Goal: Task Accomplishment & Management: Manage account settings

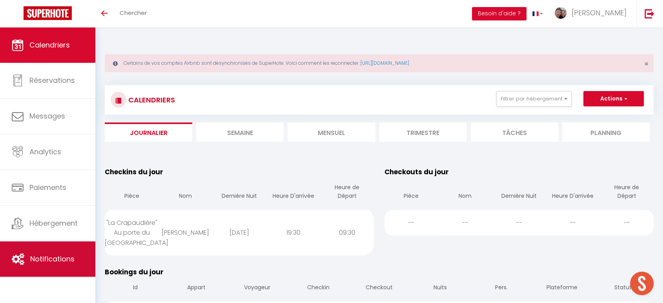
click at [51, 259] on span "Notifications" at bounding box center [52, 259] width 44 height 10
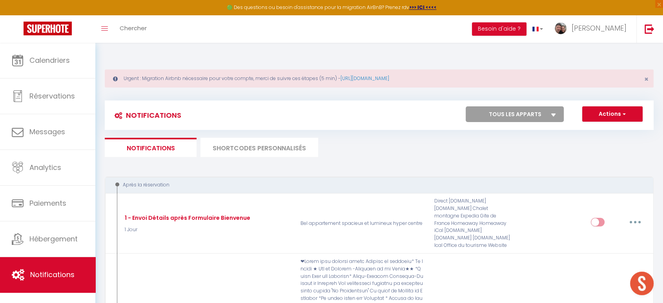
click at [551, 106] on select "Tous les apparts Bel appartement spacieux et lumineux hyper centre Soleil blais…" at bounding box center [515, 114] width 98 height 16
click at [552, 113] on icon at bounding box center [553, 114] width 5 height 3
click at [552, 107] on select "Tous les apparts Bel appartement spacieux et lumineux hyper centre Soleil blais…" at bounding box center [515, 114] width 98 height 16
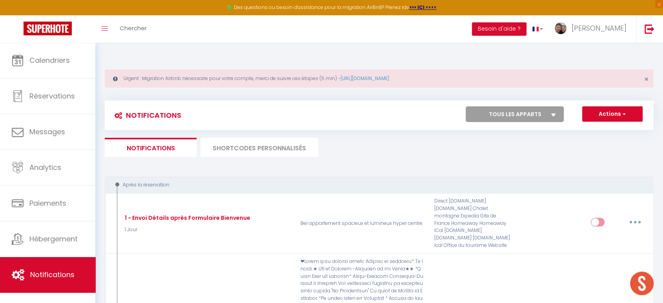
click at [552, 106] on select "Tous les apparts Bel appartement spacieux et lumineux hyper centre Soleil blais…" at bounding box center [515, 114] width 98 height 16
select select "28288"
click at [466, 106] on select "Tous les apparts Bel appartement spacieux et lumineux hyper centre Soleil blais…" at bounding box center [515, 114] width 98 height 16
checkbox input "true"
checkbox input "false"
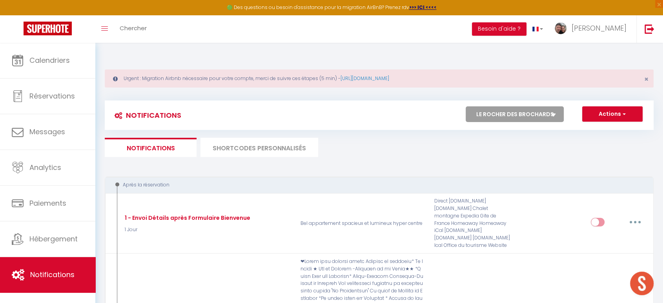
checkbox input "false"
checkbox input "true"
checkbox input "false"
checkbox input "true"
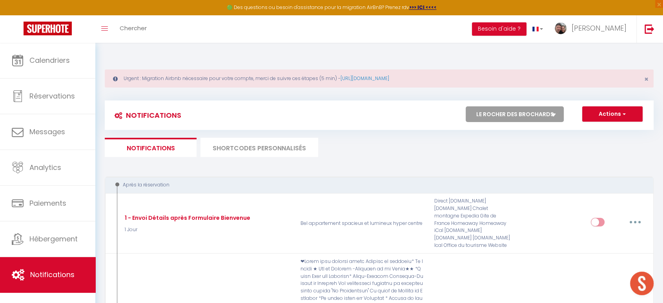
checkbox input "false"
checkbox input "true"
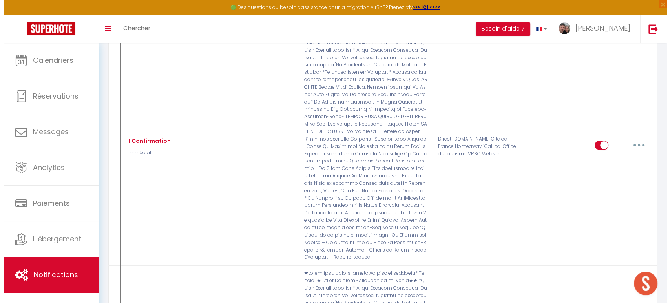
scroll to position [164, 0]
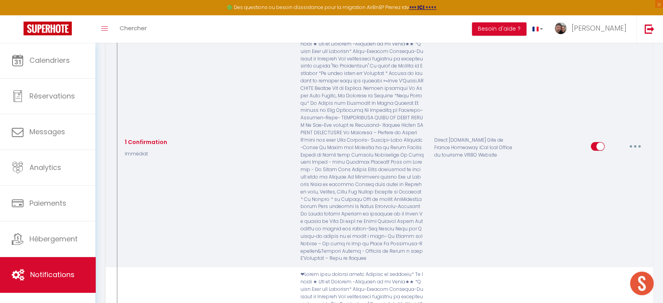
click at [639, 140] on button "button" at bounding box center [635, 146] width 22 height 13
click at [602, 158] on link "Editer" at bounding box center [615, 164] width 58 height 13
type input "1 Confirmation"
select select "Immédiat"
select select "if_booking_is_paid"
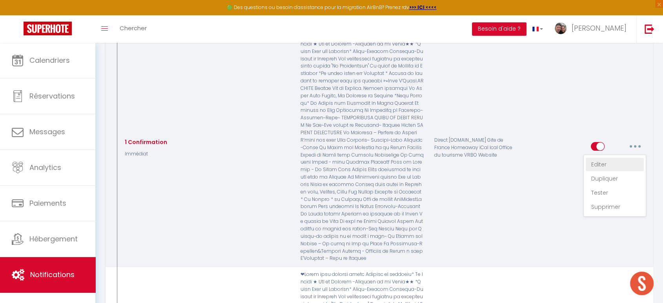
checkbox input "true"
checkbox input "false"
radio input "true"
type input "1 confirmation"
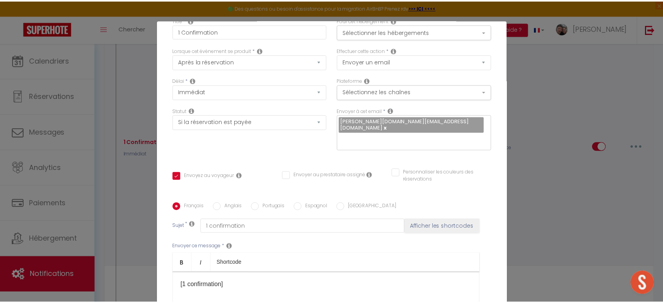
scroll to position [0, 0]
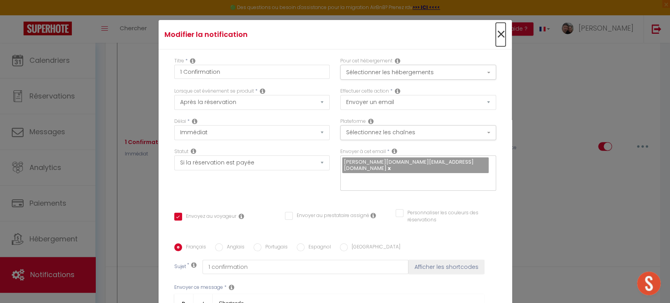
click at [496, 32] on span "×" at bounding box center [501, 35] width 10 height 24
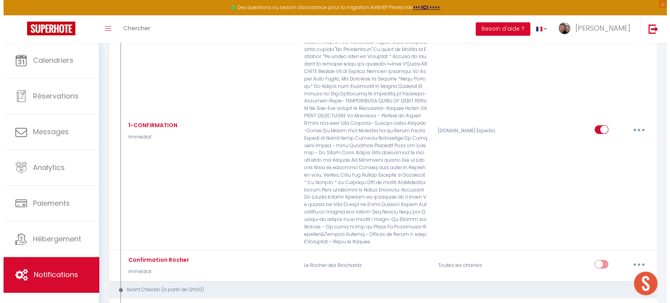
scroll to position [385, 0]
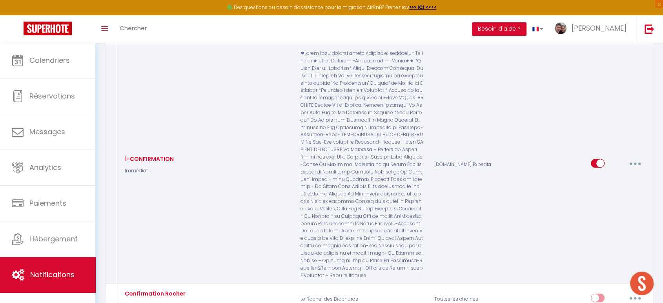
click at [638, 157] on button "button" at bounding box center [635, 163] width 22 height 13
click at [606, 175] on link "Editer" at bounding box center [615, 181] width 58 height 13
type input "1-CONFIRMATION"
select select
checkbox input "true"
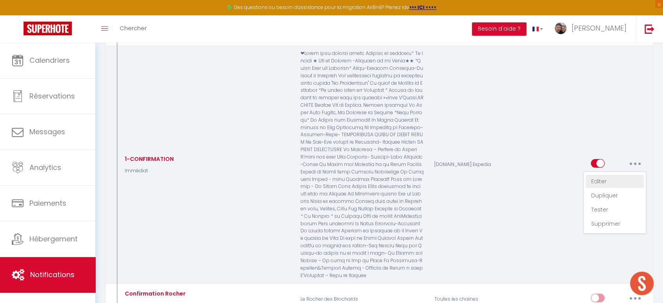
checkbox input "false"
type input "confirmation"
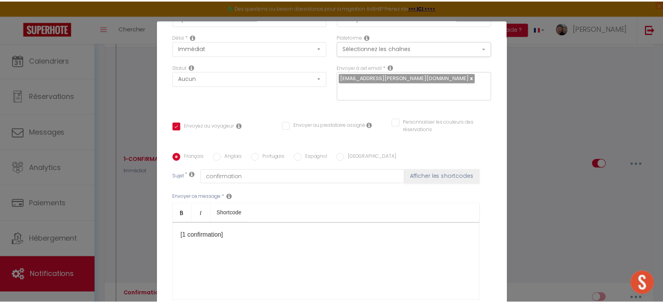
scroll to position [0, 0]
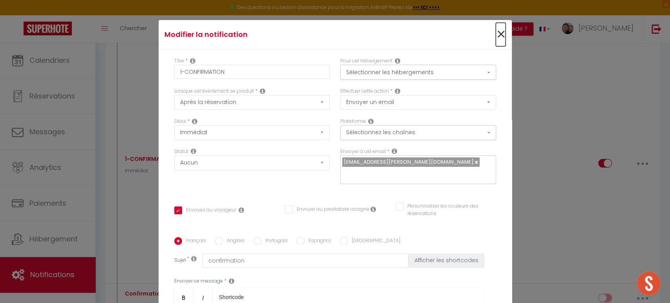
click at [496, 33] on span "×" at bounding box center [501, 35] width 10 height 24
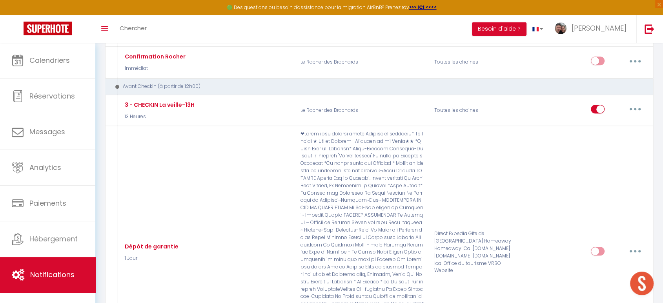
scroll to position [619, 0]
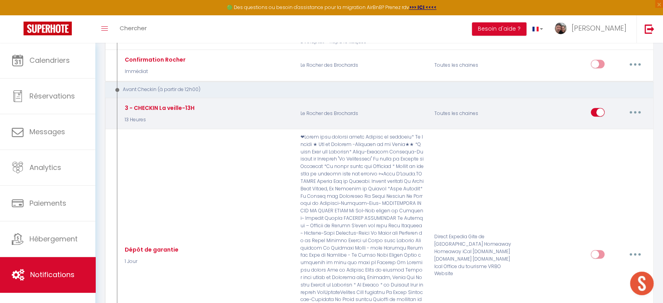
click at [635, 111] on icon "button" at bounding box center [635, 112] width 2 height 2
click at [606, 124] on link "Editer" at bounding box center [615, 130] width 58 height 13
type input "3 - CHECKIN La veille-13H"
select select "13 Heures"
checkbox input "true"
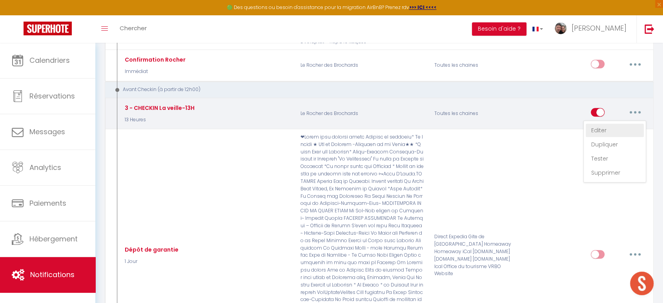
checkbox input "false"
type input "CHECKIN La veille-13H"
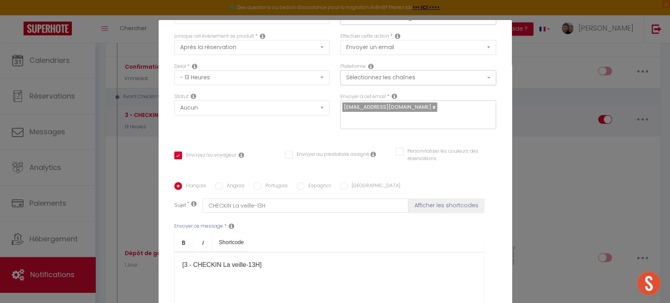
scroll to position [53, 0]
click at [431, 107] on link at bounding box center [433, 108] width 4 height 7
checkbox input "true"
checkbox input "false"
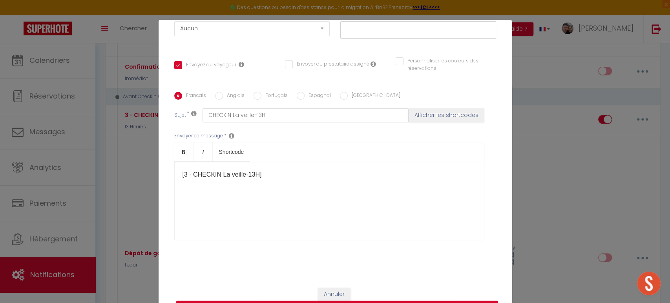
scroll to position [40, 0]
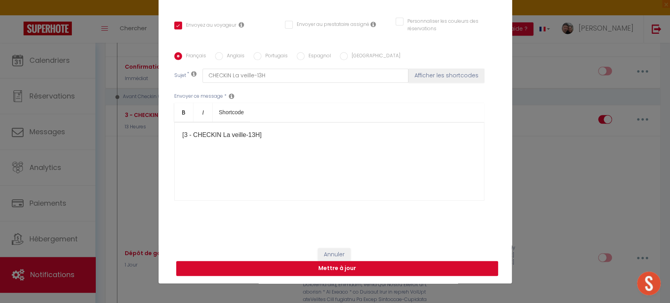
click at [372, 271] on button "Mettre à jour" at bounding box center [337, 268] width 322 height 15
checkbox input "true"
checkbox input "false"
checkbox input "true"
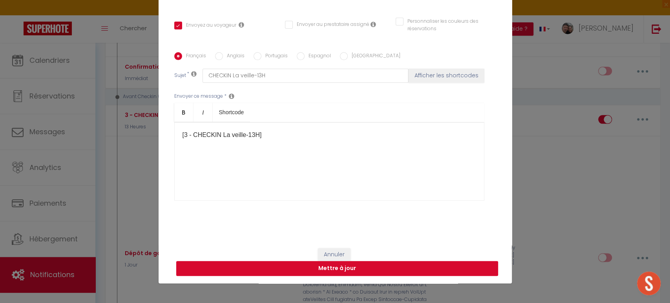
checkbox input "false"
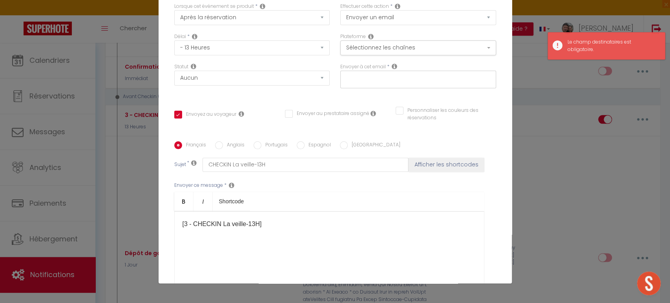
scroll to position [38, 0]
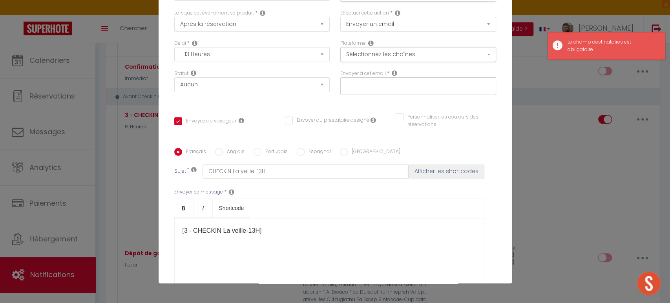
click at [359, 86] on input "text" at bounding box center [416, 85] width 148 height 10
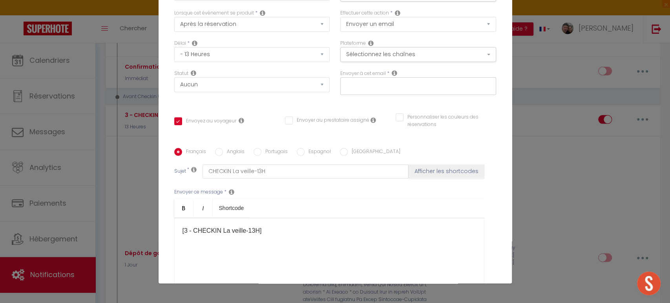
type input "[EMAIL_ADDRESS][DOMAIN_NAME]"
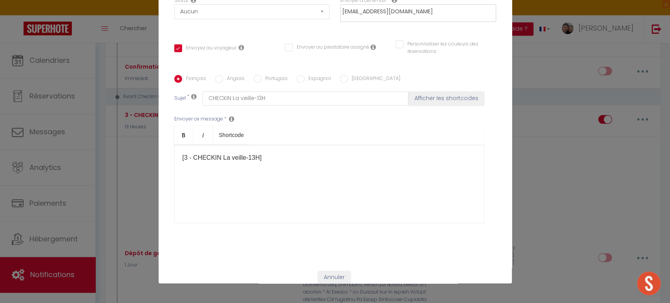
scroll to position [134, 0]
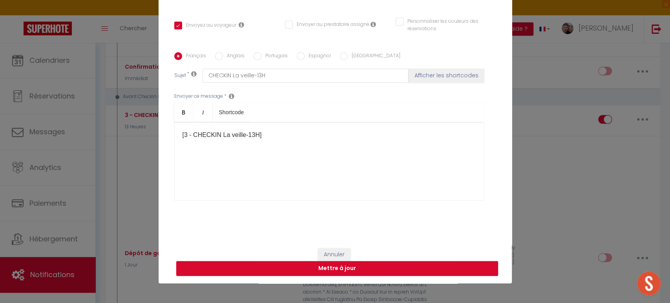
click at [396, 269] on button "Mettre à jour" at bounding box center [337, 268] width 322 height 15
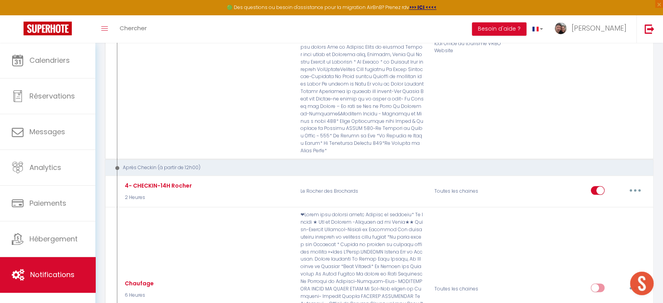
scroll to position [845, 0]
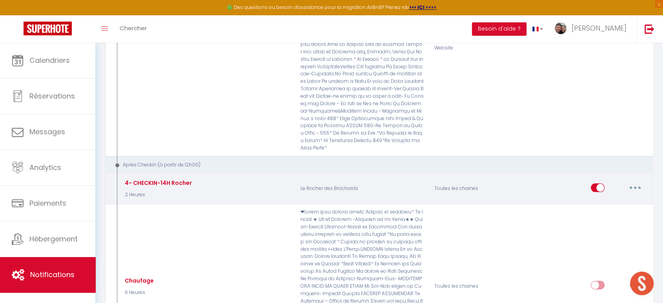
click at [635, 186] on icon "button" at bounding box center [635, 187] width 2 height 2
click at [599, 199] on link "Editer" at bounding box center [615, 205] width 58 height 13
type input "4- CHECKIN-14H Rocher"
select select "3"
select select "2 Heures"
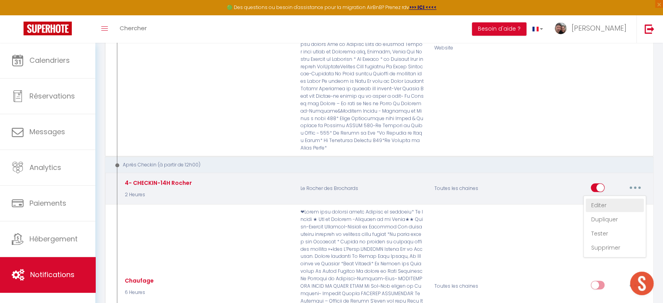
select select
checkbox input "true"
checkbox input "false"
radio input "true"
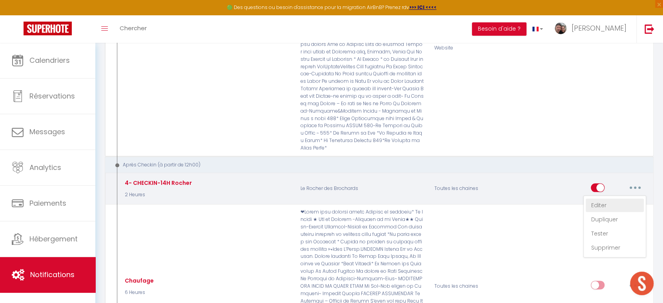
type input "4- CHECKIN-14H"
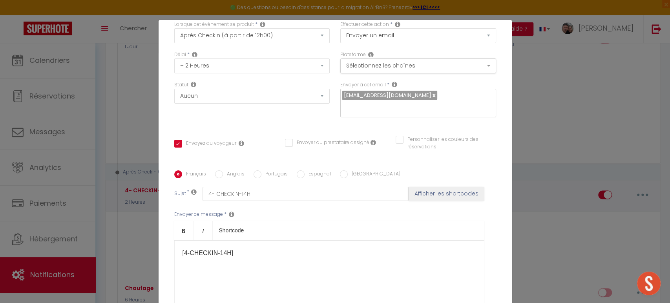
scroll to position [39, 0]
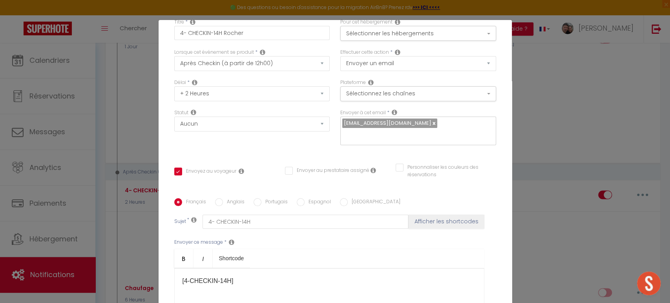
click at [431, 122] on link at bounding box center [433, 122] width 4 height 7
checkbox input "true"
checkbox input "false"
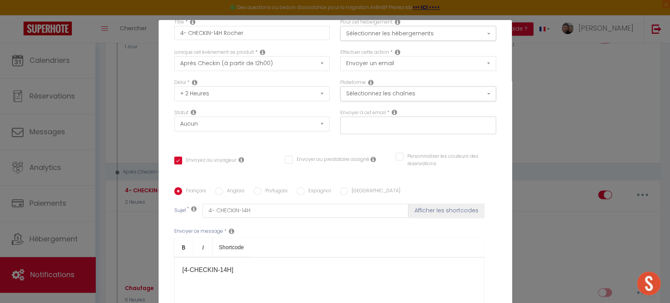
click at [359, 123] on input "text" at bounding box center [416, 124] width 148 height 10
type input "[EMAIL_ADDRESS][DOMAIN_NAME]"
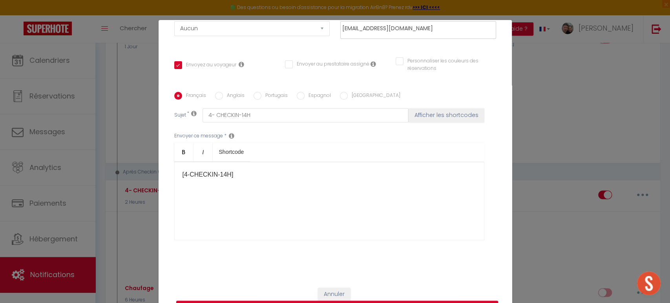
scroll to position [40, 0]
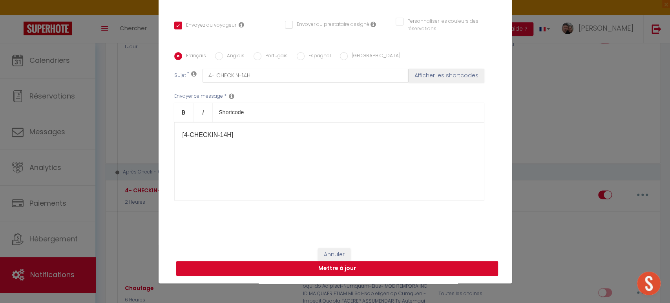
click at [383, 267] on button "Mettre à jour" at bounding box center [337, 268] width 322 height 15
checkbox input "true"
checkbox input "false"
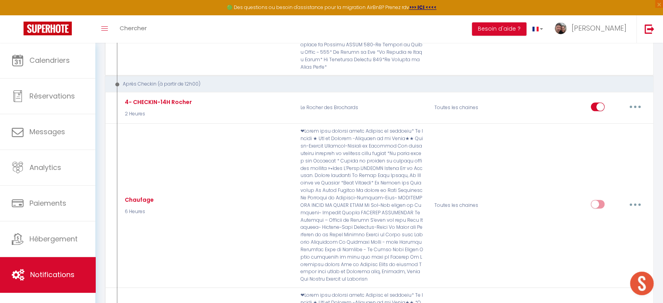
scroll to position [924, 0]
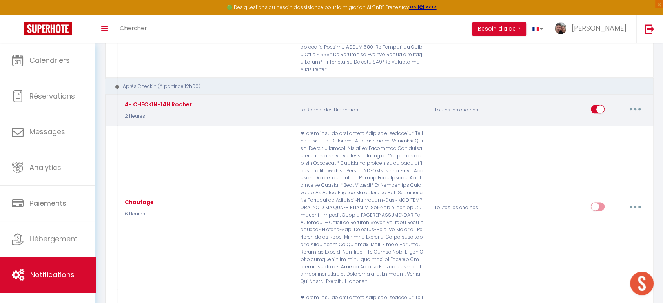
click at [635, 108] on icon "button" at bounding box center [635, 109] width 2 height 2
click at [599, 120] on link "Editer" at bounding box center [615, 126] width 58 height 13
type input "4- CHECKIN-14H Rocher"
select select "3"
select select "2 Heures"
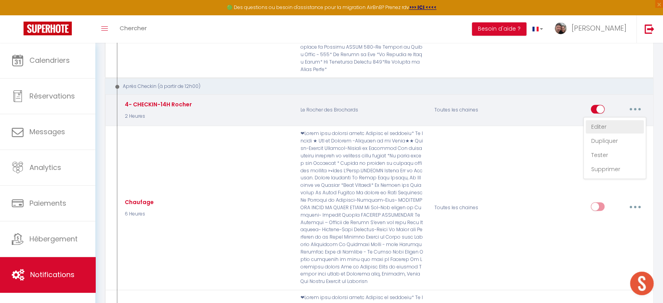
select select
checkbox input "true"
checkbox input "false"
radio input "true"
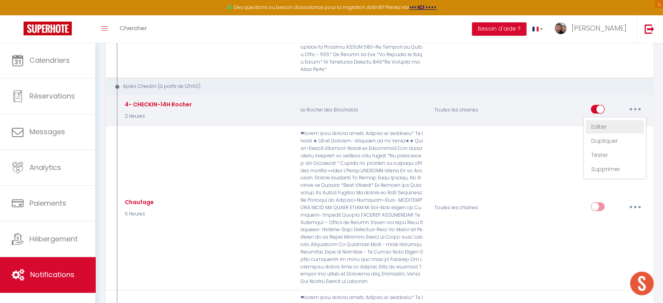
type input "4- CHECKIN-14H"
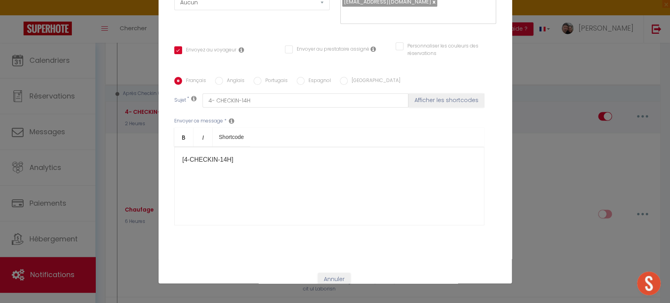
scroll to position [145, 0]
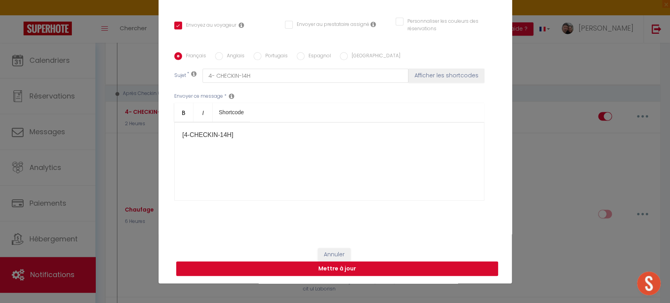
click at [387, 266] on button "Mettre à jour" at bounding box center [337, 268] width 322 height 15
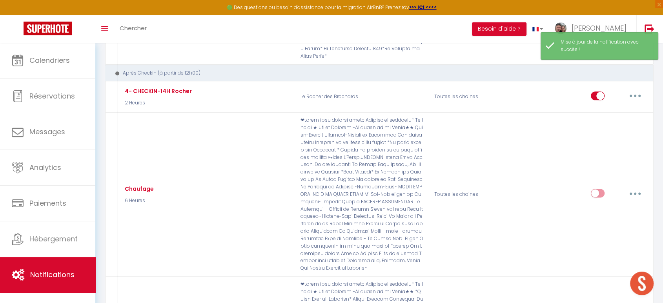
scroll to position [939, 0]
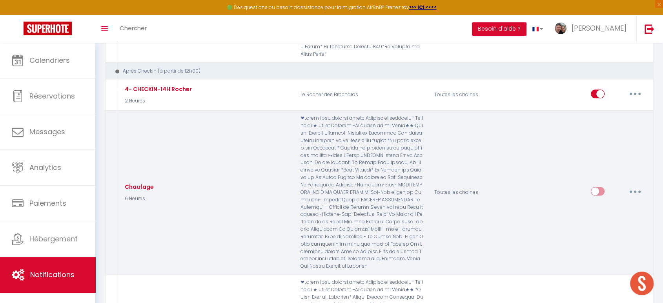
click at [638, 185] on button "button" at bounding box center [635, 191] width 22 height 13
click at [604, 203] on link "Editer" at bounding box center [615, 209] width 58 height 13
type input "Chaufage"
select select "3"
select select "6 Heures"
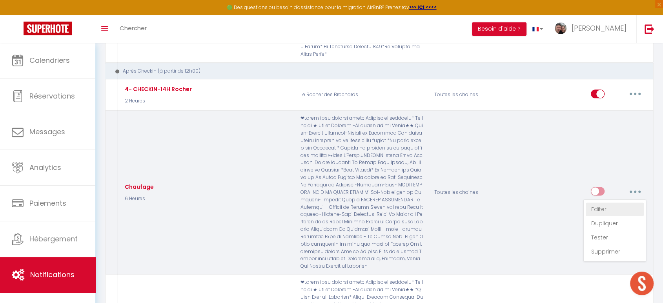
select select
checkbox input "false"
radio input "true"
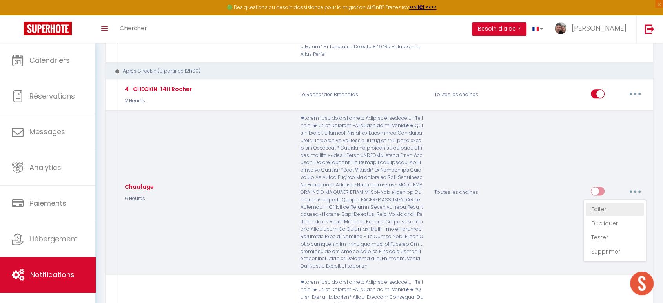
type input "Chauffage"
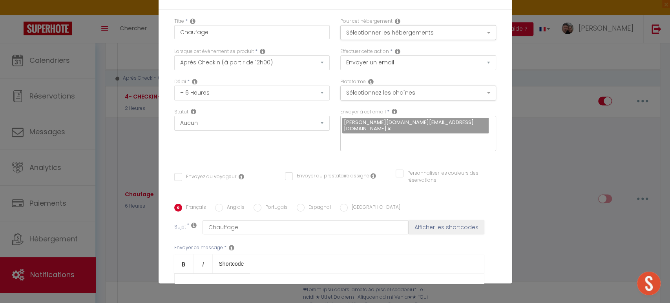
scroll to position [0, 0]
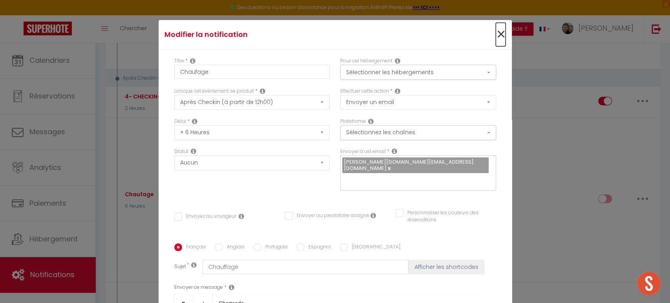
click at [496, 34] on span "×" at bounding box center [501, 35] width 10 height 24
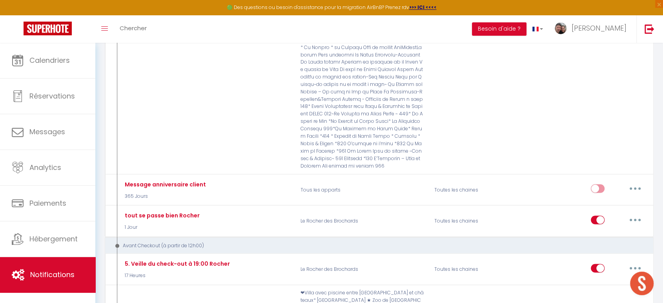
scroll to position [1338, 0]
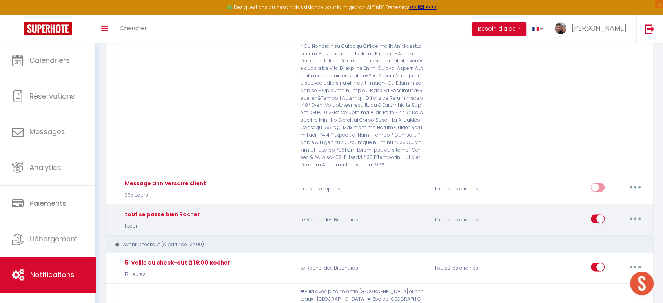
click at [631, 212] on button "button" at bounding box center [635, 218] width 22 height 13
click at [602, 230] on link "Editer" at bounding box center [615, 236] width 58 height 13
type input "tout se passe bien Rocher"
select select "1 Jour"
checkbox input "true"
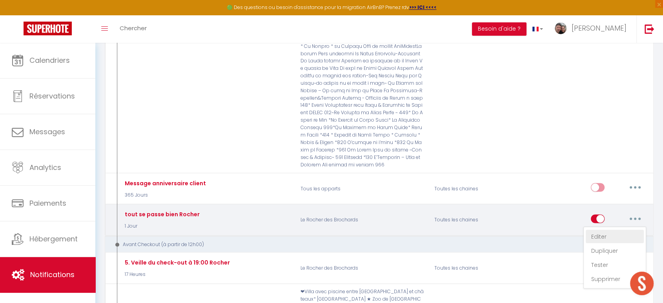
checkbox input "false"
type input "information si tout ok"
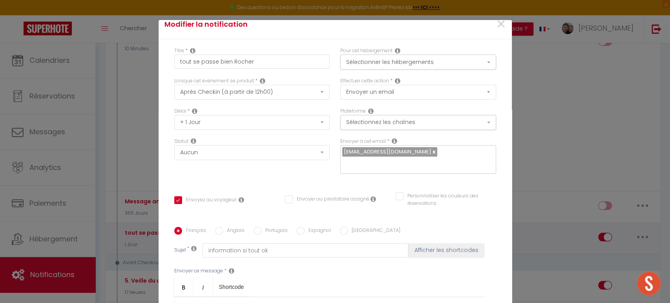
scroll to position [0, 0]
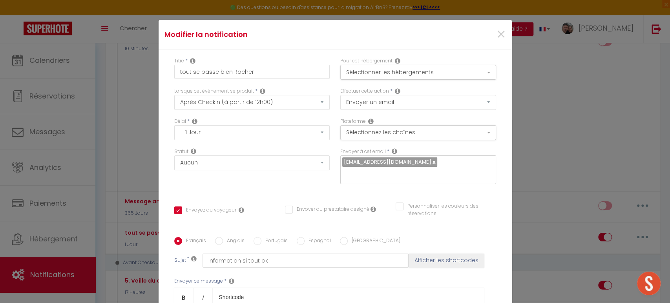
click at [431, 162] on link at bounding box center [433, 161] width 4 height 7
checkbox input "true"
checkbox input "false"
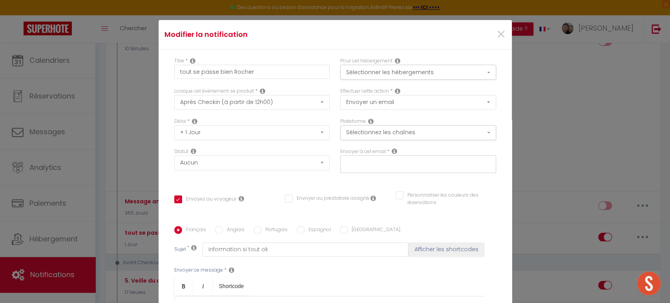
click at [376, 164] on input "text" at bounding box center [416, 163] width 148 height 10
type input "[EMAIL_ADDRESS][DOMAIN_NAME]"
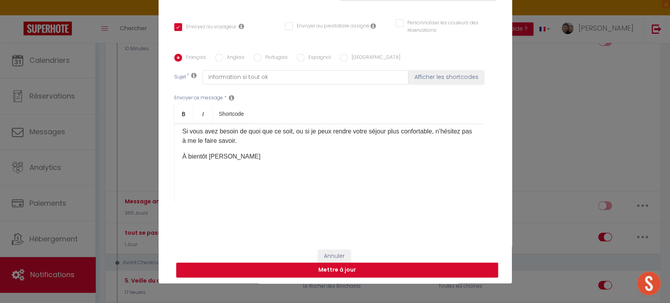
scroll to position [134, 0]
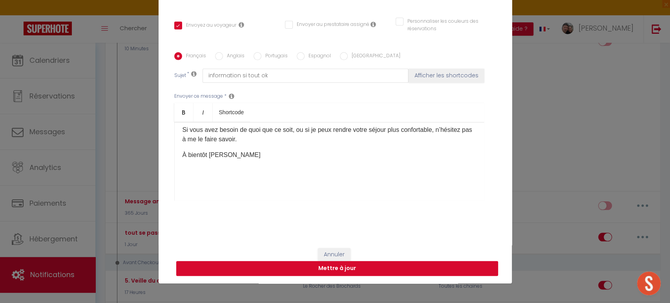
click at [365, 267] on button "Mettre à jour" at bounding box center [337, 268] width 322 height 15
checkbox input "true"
checkbox input "false"
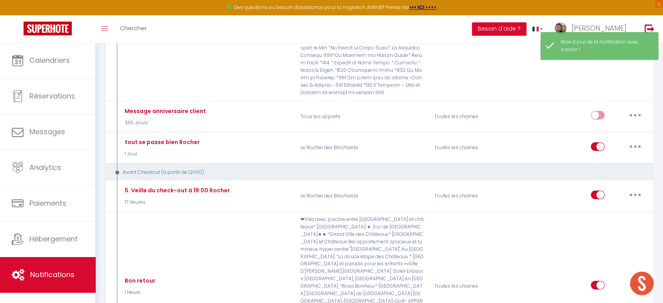
scroll to position [1413, 0]
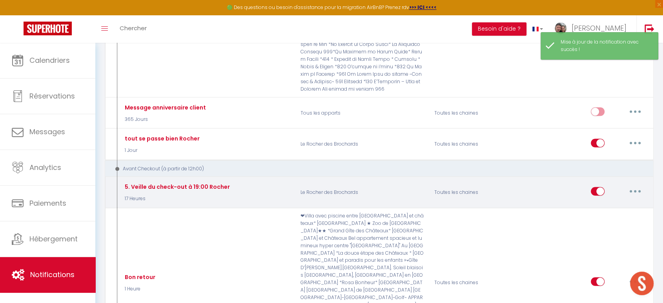
click at [638, 185] on button "button" at bounding box center [635, 191] width 22 height 13
click at [606, 202] on link "Editer" at bounding box center [615, 208] width 58 height 13
type input "5. Veille du check-out à 19:00 Rocher"
select select "4"
select select "17 Heures"
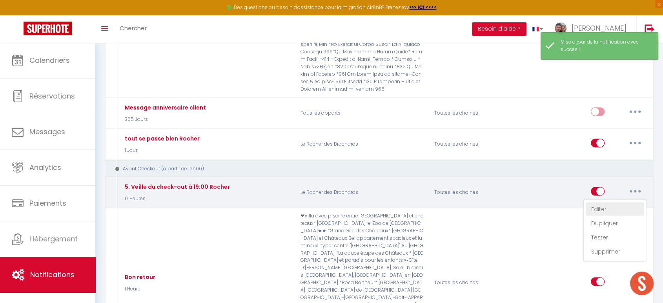
select select
checkbox input "true"
checkbox input "false"
radio input "true"
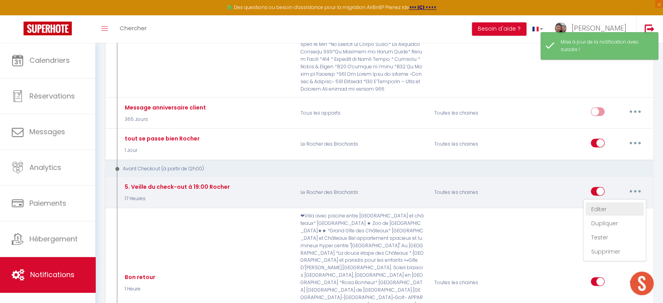
type input "5-VEILLE CHECK OUT 19H"
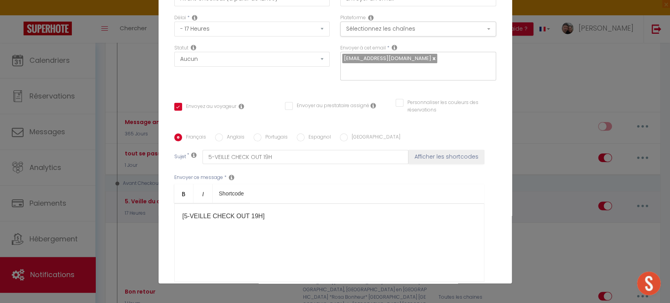
scroll to position [65, 0]
click at [431, 54] on link at bounding box center [433, 57] width 4 height 7
checkbox input "true"
checkbox input "false"
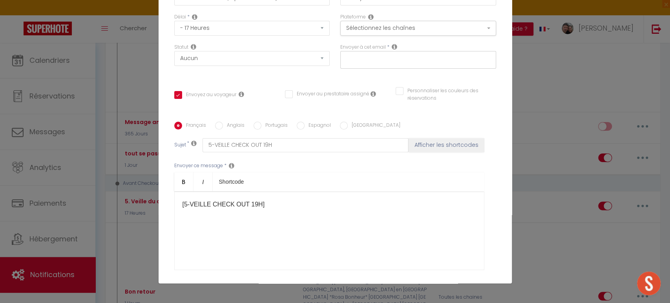
click at [360, 60] on input "text" at bounding box center [416, 58] width 148 height 10
type input "[EMAIL_ADDRESS][DOMAIN_NAME]"
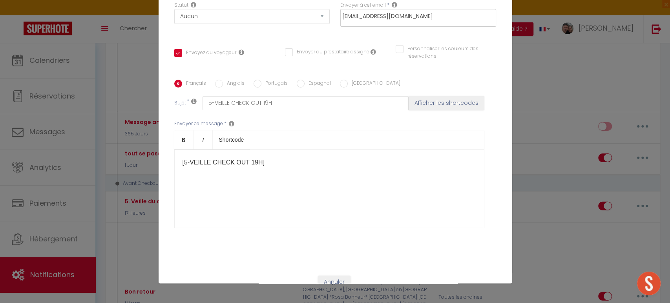
scroll to position [134, 0]
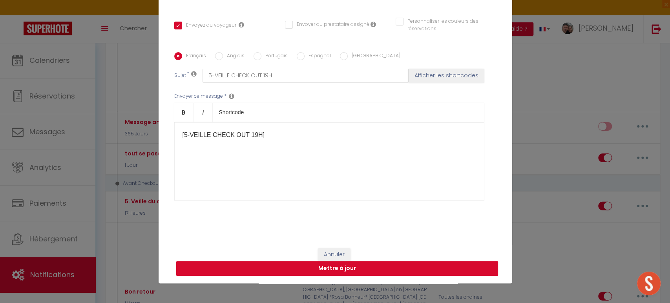
click at [446, 272] on button "Mettre à jour" at bounding box center [337, 268] width 322 height 15
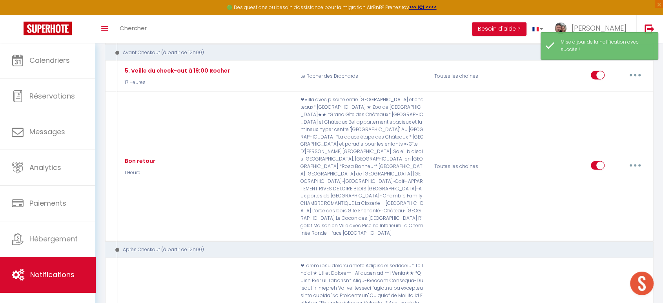
scroll to position [1536, 0]
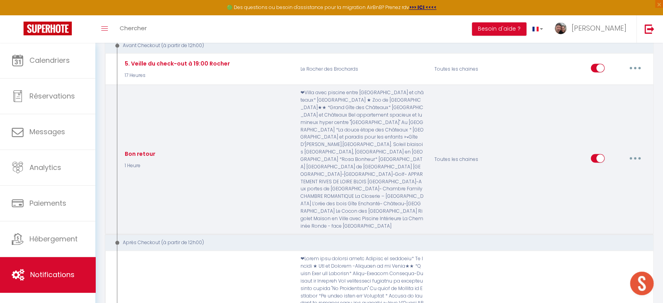
click at [636, 157] on icon "button" at bounding box center [635, 158] width 2 height 2
click at [604, 170] on link "Editer" at bounding box center [615, 176] width 58 height 13
type input "Bon retour"
select select "4"
select select "1 Heure"
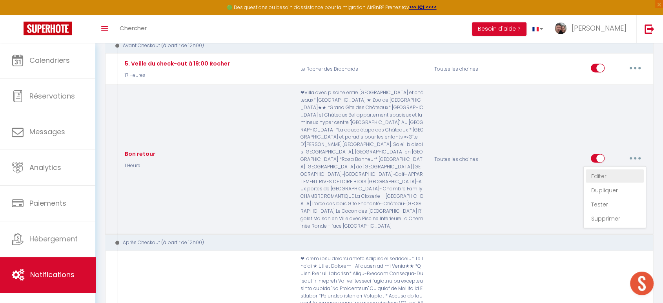
select select
checkbox input "true"
checkbox input "false"
radio input "true"
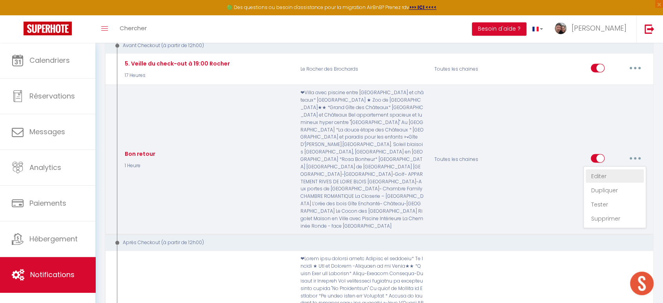
type input "départ[GUEST:FIRST_NAME]"
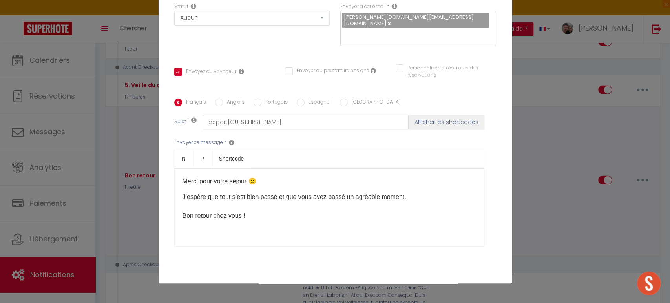
scroll to position [145, 0]
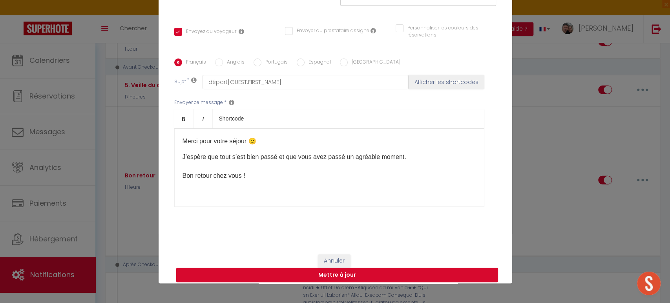
click at [362, 274] on button "Mettre à jour" at bounding box center [337, 275] width 322 height 15
checkbox input "true"
checkbox input "false"
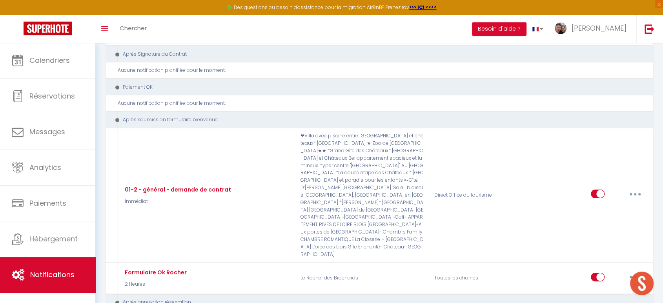
scroll to position [2647, 0]
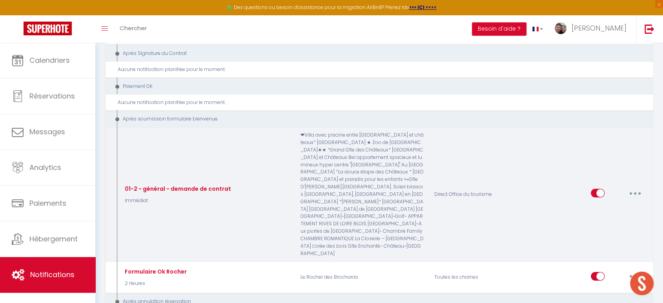
click at [638, 187] on button "button" at bounding box center [635, 193] width 22 height 13
click at [606, 204] on link "Editer" at bounding box center [615, 210] width 58 height 13
type input "01-2 - général - demande de contrat"
select select "17"
select select "Immédiat"
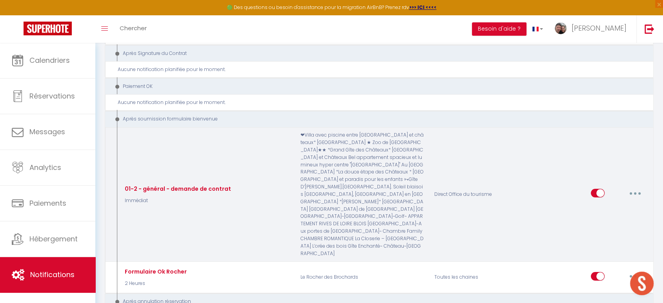
select select
checkbox input "true"
checkbox input "false"
radio input "true"
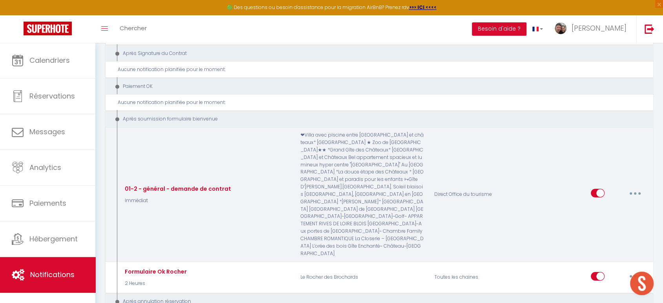
type input "demande signature du contrat de location"
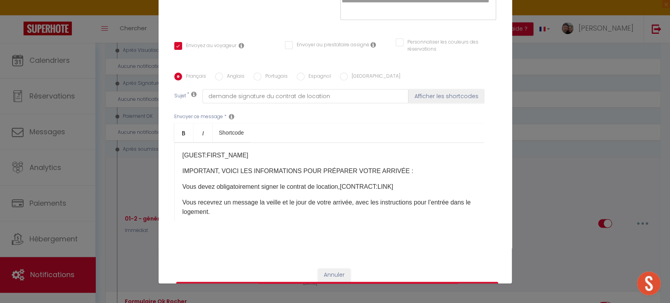
scroll to position [145, 0]
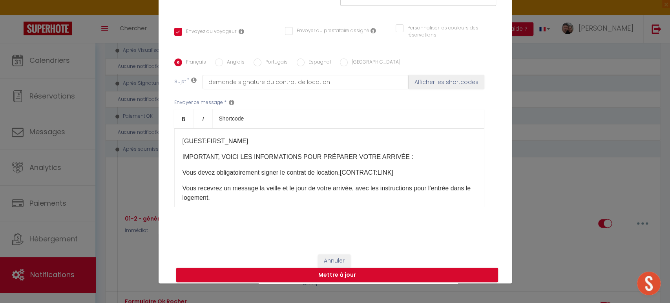
click at [594, 196] on div "Modifier la notification × Titre * 01-2 - général - demande de contrat Pour cet…" at bounding box center [335, 151] width 670 height 303
click at [644, 233] on div "Modifier la notification × Titre * 01-2 - général - demande de contrat Pour cet…" at bounding box center [335, 151] width 670 height 303
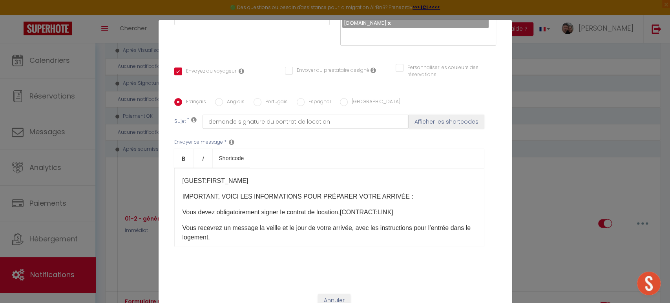
scroll to position [0, 0]
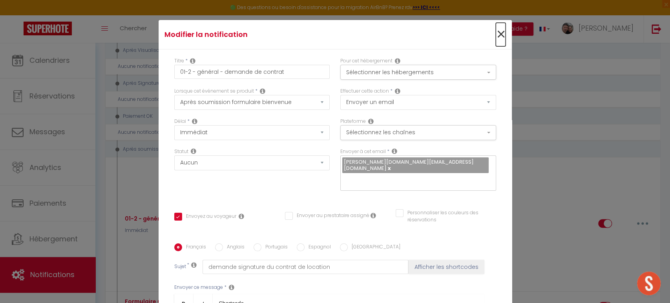
click at [496, 34] on span "×" at bounding box center [501, 35] width 10 height 24
type input "01-2 - général - demande de contrat"
checkbox input "true"
checkbox input "false"
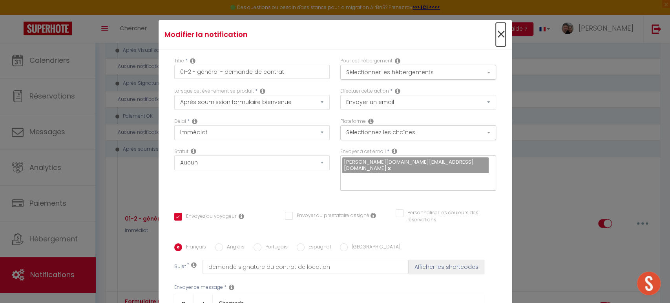
radio input "true"
type input "demande signature du contrat de location"
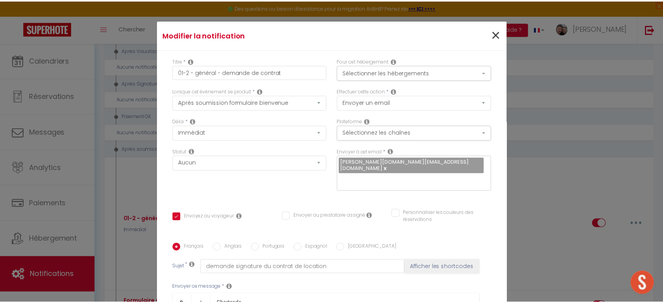
scroll to position [2647, 0]
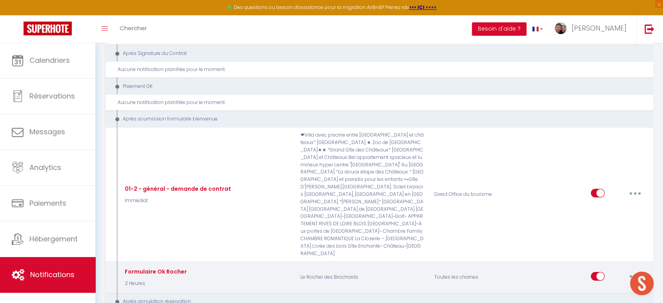
click at [631, 270] on button "button" at bounding box center [635, 276] width 22 height 13
click at [610, 287] on link "Editer" at bounding box center [615, 293] width 58 height 13
type input "Formulaire Ok Rocher"
select select "2 Heures"
checkbox input "true"
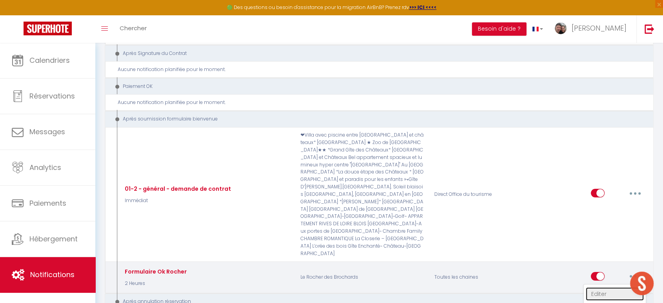
checkbox input "false"
type input "Formulaire OK"
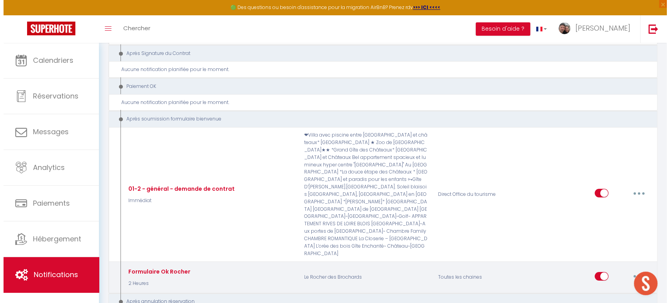
scroll to position [2610, 0]
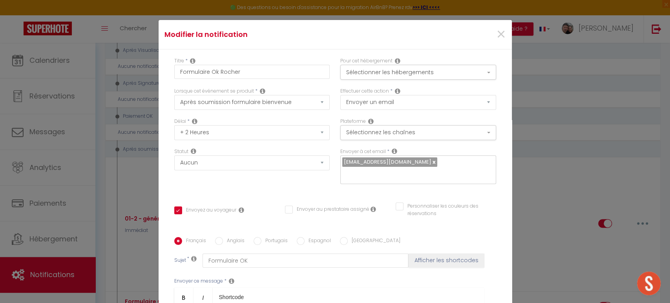
click at [561, 243] on div "Modifier la notification × Titre * Formulaire Ok Rocher Pour cet hébergement Sé…" at bounding box center [335, 151] width 670 height 303
click at [431, 162] on link at bounding box center [433, 161] width 4 height 7
checkbox input "true"
checkbox input "false"
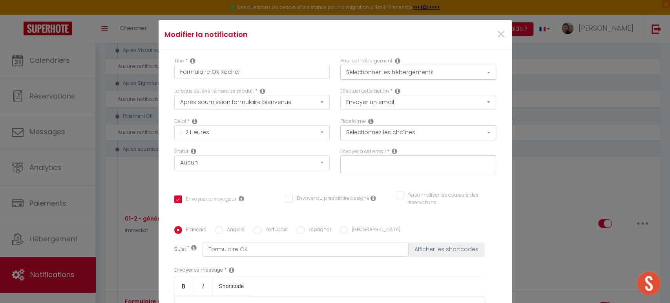
click at [377, 163] on input "text" at bounding box center [416, 163] width 148 height 10
type input "[EMAIL_ADDRESS][DOMAIN_NAME]"
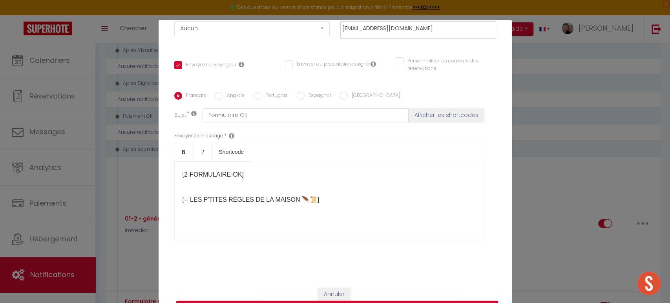
scroll to position [40, 0]
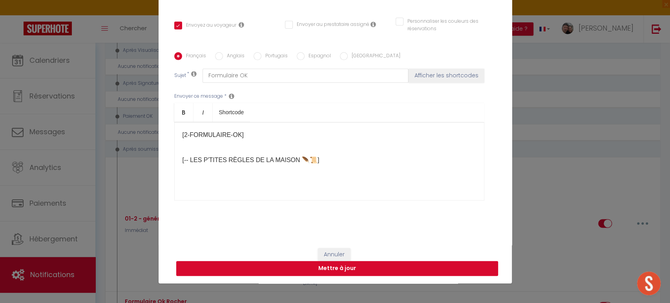
click at [394, 274] on button "Mettre à jour" at bounding box center [337, 268] width 322 height 15
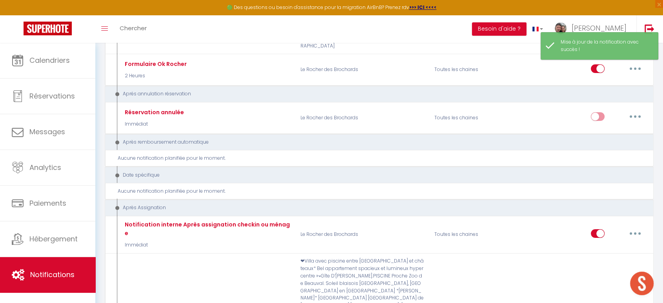
scroll to position [2856, 0]
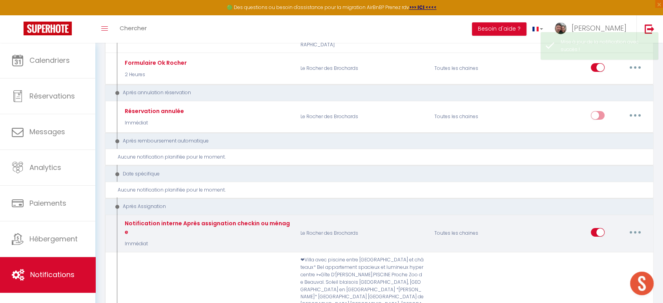
click at [635, 231] on icon "button" at bounding box center [635, 232] width 2 height 2
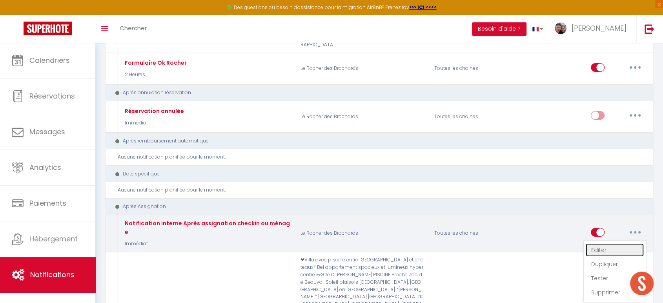
click at [609, 243] on link "Editer" at bounding box center [615, 249] width 58 height 13
type input "Notification interne Après assignation checkin ou ménage"
select select "21"
select select "Immédiat"
select select
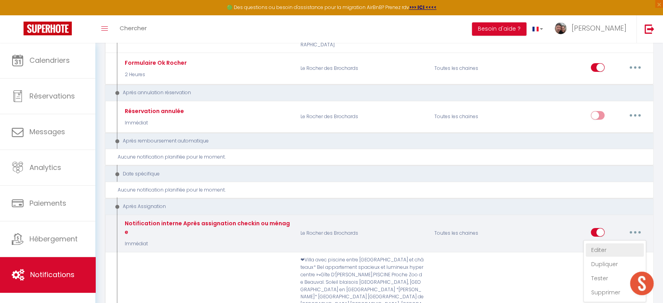
checkbox input "false"
checkbox input "true"
checkbox input "false"
radio input "true"
type input "Notification Après assignation checkin ou ménage - [RENTAL:NAME] - [GUEST:NAME]…"
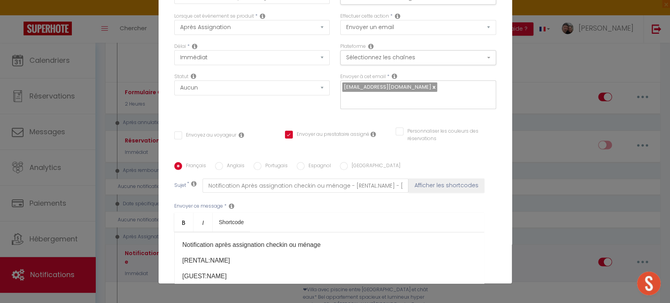
scroll to position [0, 0]
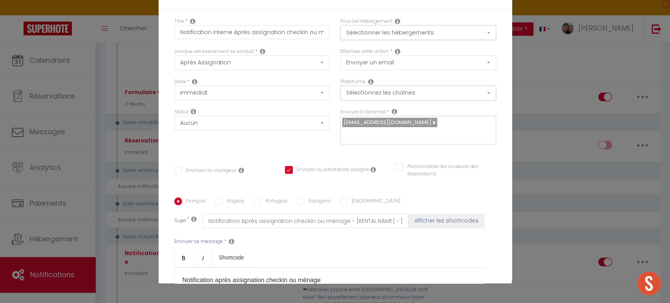
click at [431, 122] on link at bounding box center [433, 122] width 4 height 7
checkbox input "false"
checkbox input "true"
checkbox input "false"
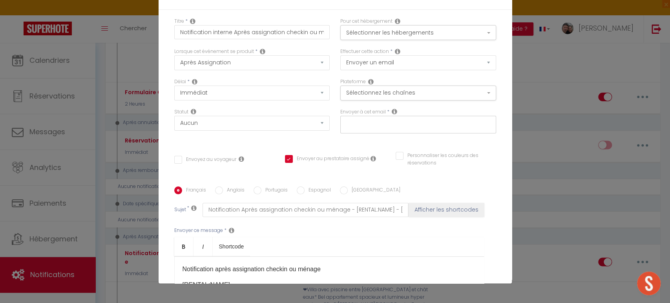
click at [364, 122] on input "text" at bounding box center [416, 123] width 148 height 10
type input "[EMAIL_ADDRESS][DOMAIN_NAME]"
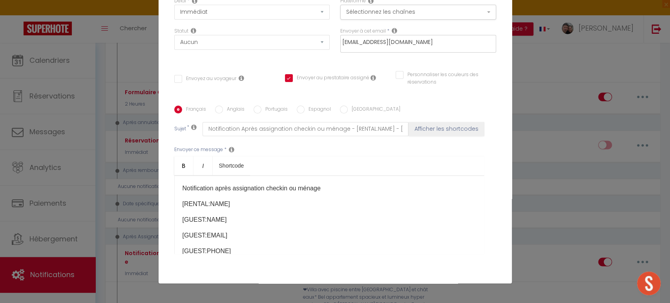
scroll to position [134, 0]
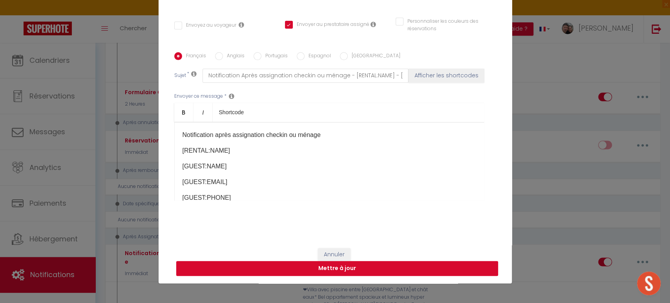
click at [384, 270] on button "Mettre à jour" at bounding box center [337, 268] width 322 height 15
checkbox input "false"
checkbox input "true"
checkbox input "false"
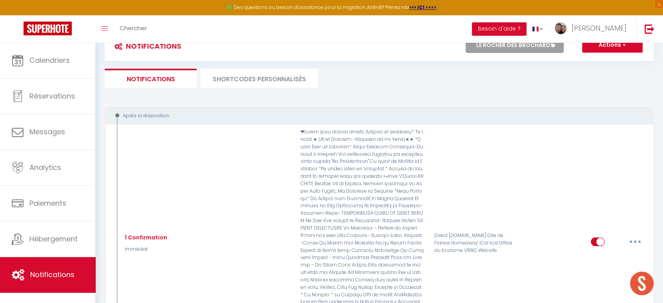
scroll to position [0, 0]
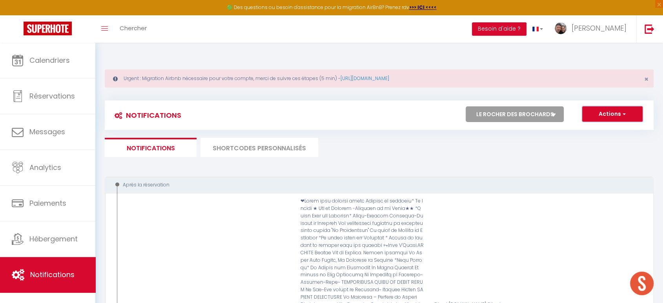
click at [619, 107] on button "Actions" at bounding box center [612, 114] width 60 height 16
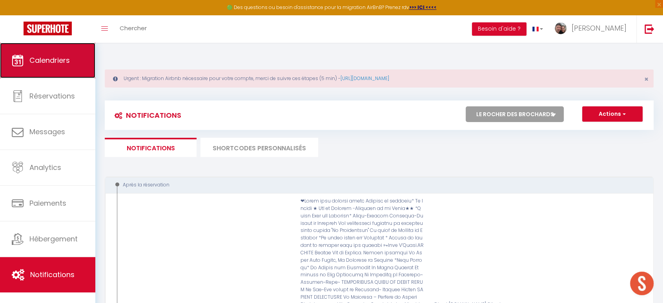
click at [44, 61] on span "Calendriers" at bounding box center [49, 60] width 40 height 10
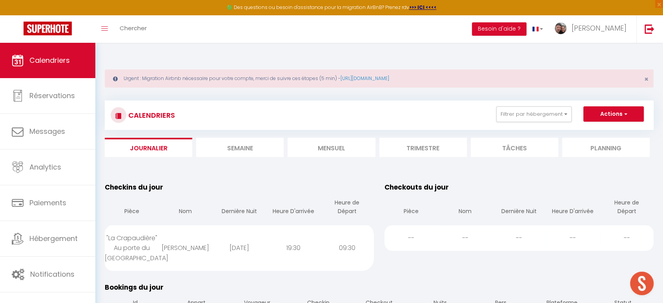
click at [559, 268] on div "Checkouts du jour Pièce Nom Dernière Nuit Heure D'arrivée Heure de Départ -- --…" at bounding box center [520, 226] width 280 height 100
click at [553, 268] on div "Checkouts du jour Pièce Nom Dernière Nuit Heure D'arrivée Heure de Départ -- --…" at bounding box center [520, 226] width 280 height 100
click at [555, 272] on div "Checkouts du jour Pièce Nom Dernière Nuit Heure D'arrivée Heure de Départ -- --…" at bounding box center [520, 226] width 280 height 100
click at [522, 182] on table "Checkouts du jour Pièce Nom Dernière Nuit Heure D'arrivée Heure de Départ -- --…" at bounding box center [519, 216] width 269 height 69
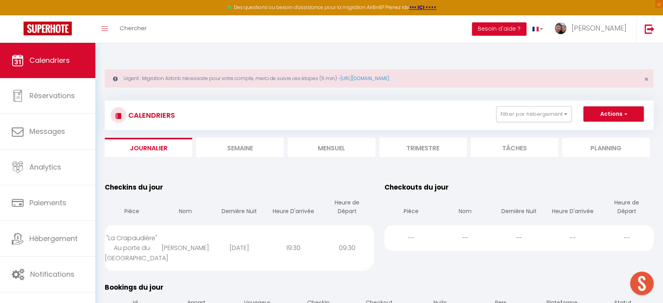
click at [521, 267] on div "Checkouts du jour Pièce Nom Dernière Nuit Heure D'arrivée Heure de Départ -- --…" at bounding box center [520, 226] width 280 height 100
click at [542, 106] on button "Filtrer par hébergement" at bounding box center [534, 114] width 75 height 16
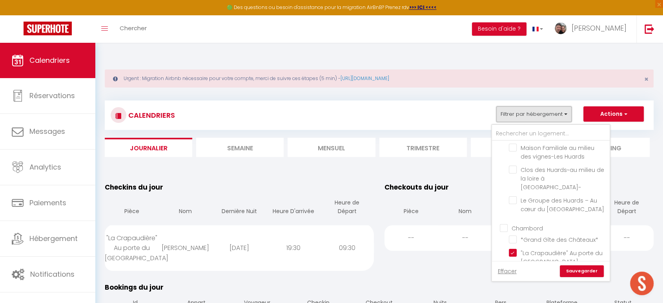
scroll to position [718, 0]
click at [519, 250] on input ""La Crapaudière" Au porte du [GEOGRAPHIC_DATA]" at bounding box center [558, 254] width 98 height 8
checkbox input "false"
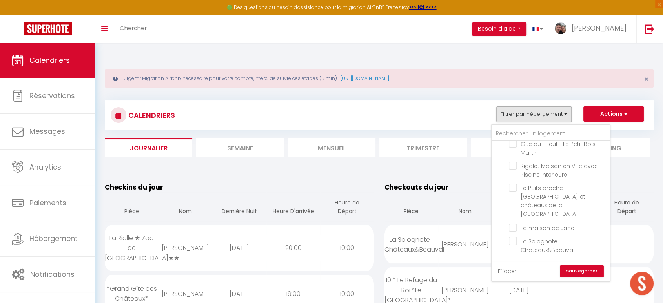
scroll to position [490, 0]
click at [582, 265] on link "Sauvegarder" at bounding box center [582, 271] width 44 height 12
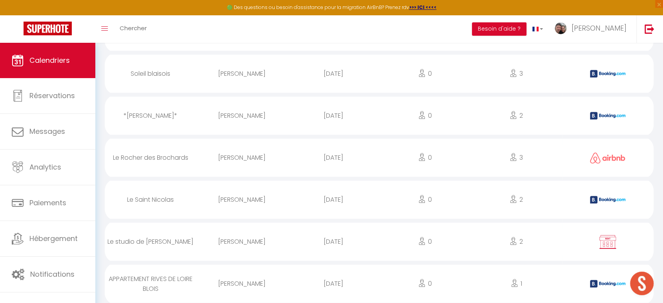
scroll to position [1108, 0]
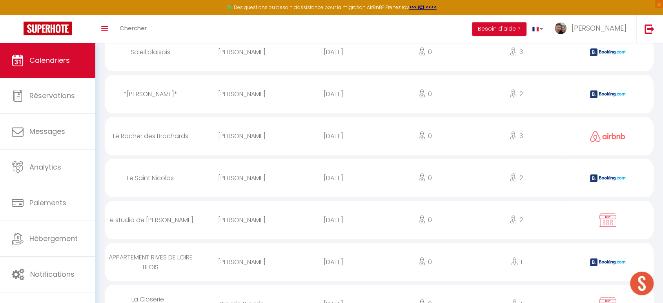
click at [233, 249] on div "[PERSON_NAME]" at bounding box center [241, 262] width 91 height 26
select select "0"
select select "1"
select select
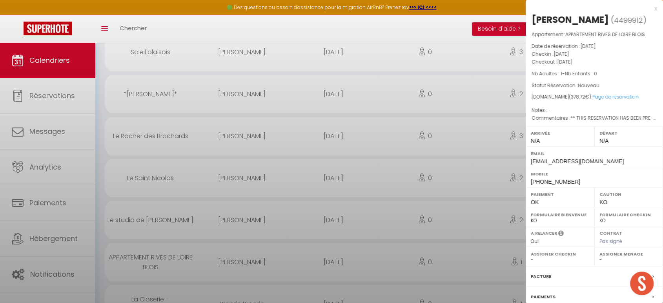
select select "21902"
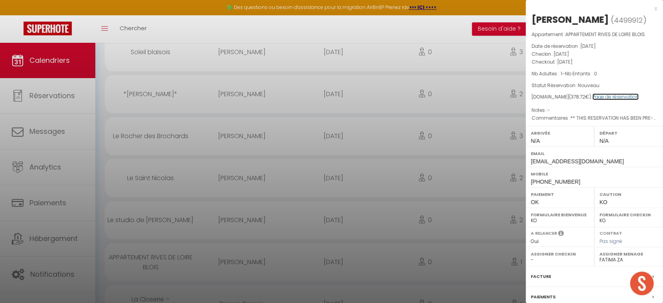
click at [626, 93] on link "Page de réservation" at bounding box center [616, 96] width 46 height 7
click at [57, 72] on div at bounding box center [331, 151] width 663 height 303
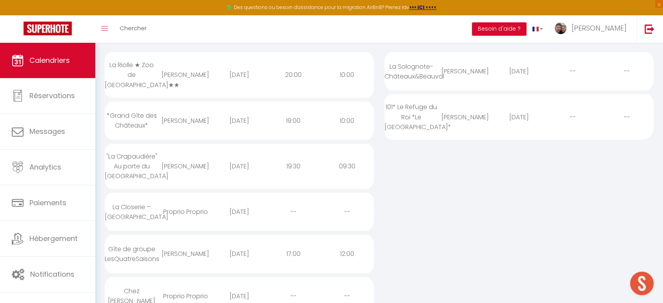
scroll to position [0, 0]
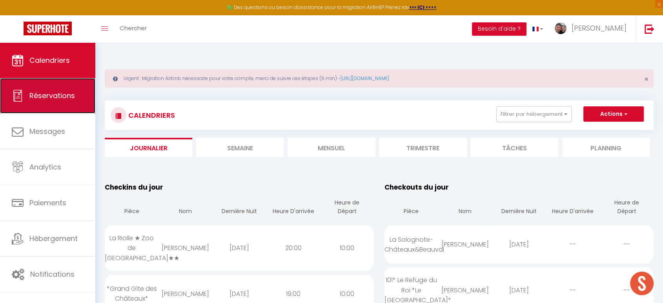
click at [50, 88] on link "Réservations" at bounding box center [47, 95] width 95 height 35
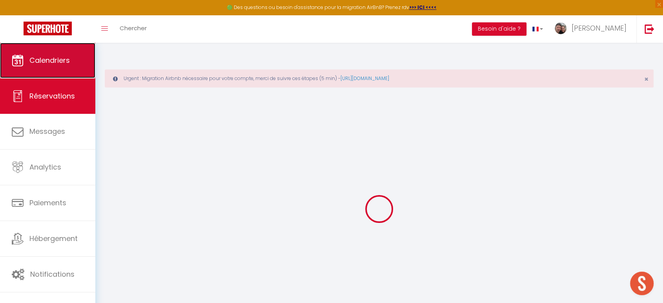
click at [60, 57] on span "Calendriers" at bounding box center [49, 60] width 40 height 10
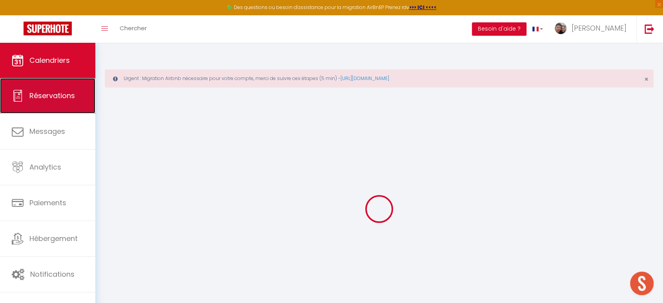
click at [63, 92] on span "Réservations" at bounding box center [52, 96] width 46 height 10
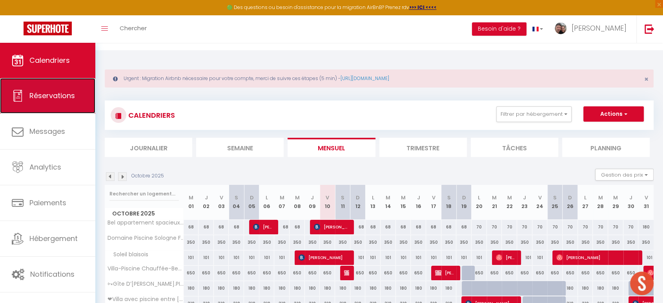
click at [53, 97] on span "Réservations" at bounding box center [52, 96] width 46 height 10
select select "not_cancelled"
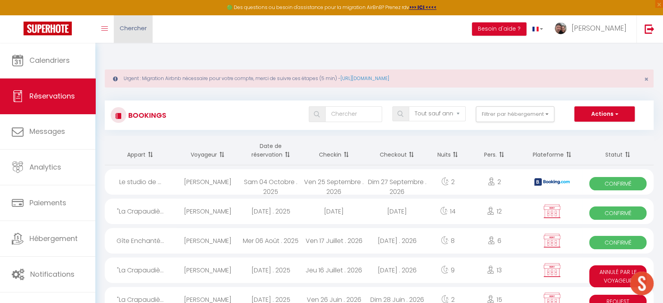
click at [133, 32] on link "Chercher" at bounding box center [133, 28] width 39 height 27
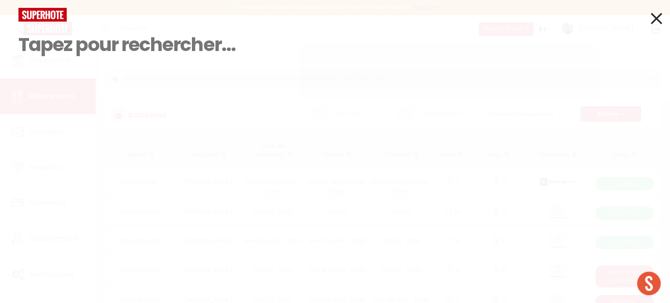
click at [80, 50] on input at bounding box center [334, 45] width 633 height 46
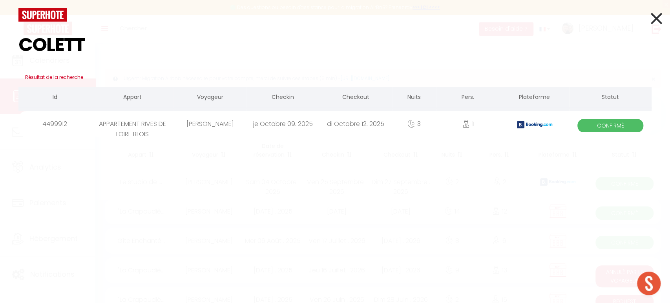
type input "[PERSON_NAME]"
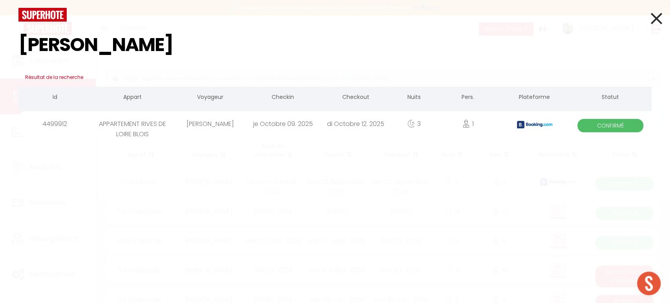
click at [296, 126] on div "je Octobre 09. 2025" at bounding box center [282, 124] width 73 height 26
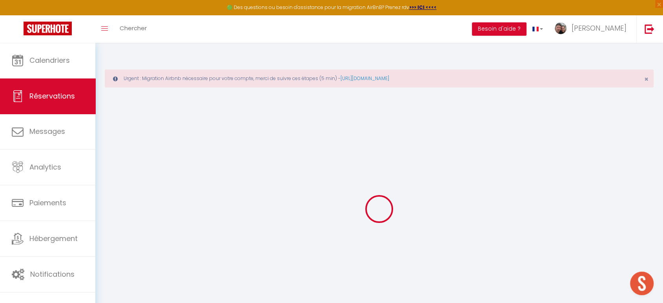
type input "[PERSON_NAME]"
type input "REGIS"
type input "[EMAIL_ADDRESS][DOMAIN_NAME]"
type input "[PHONE_NUMBER]"
select select "FR"
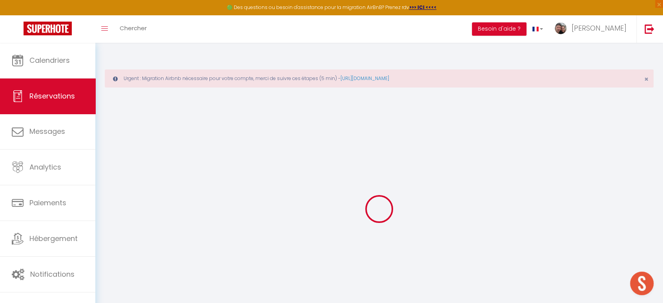
type input "62.73"
type input "5.3"
select select "31723"
select select "1"
select select
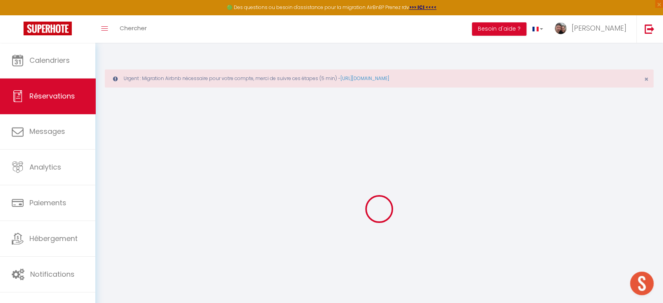
select select
type input "1"
select select "12"
select select "14"
type input "324"
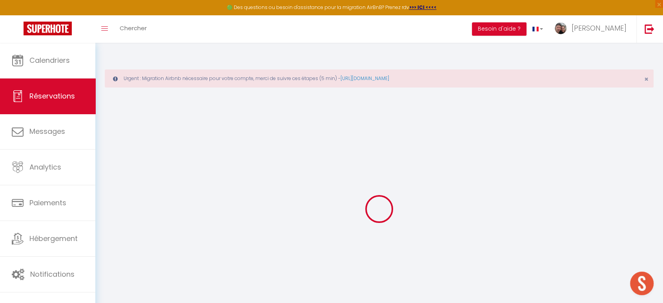
checkbox input "false"
type input "0"
select select "2"
type input "0"
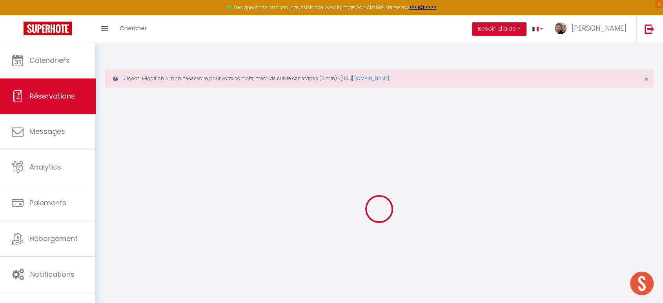
type input "0"
select select
checkbox input "false"
select select
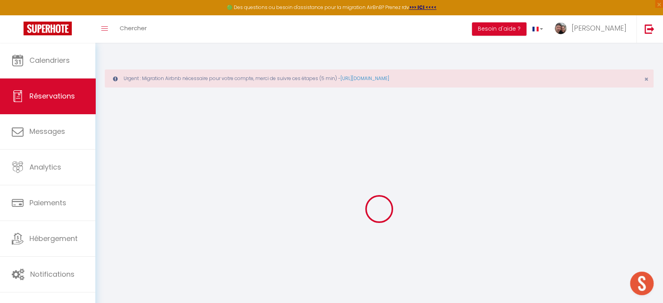
select select
checkbox input "false"
select select
checkbox input "false"
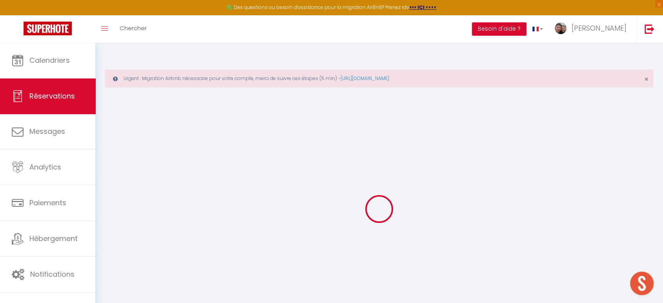
type guest0 "** THIS RESERVATION HAS BEEN PRE-PAID ** BOOKING NOTE : Payment charge is EUR 5…"
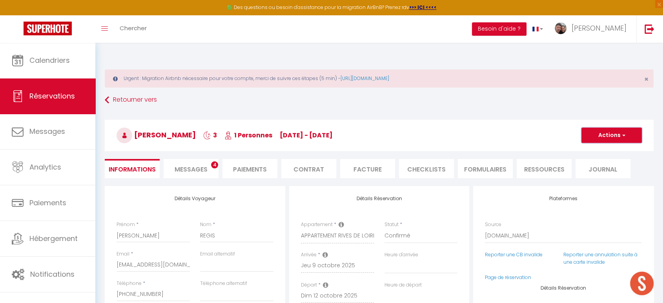
click at [611, 129] on button "Actions" at bounding box center [612, 136] width 60 height 16
type input "45"
type input "9.72"
select select
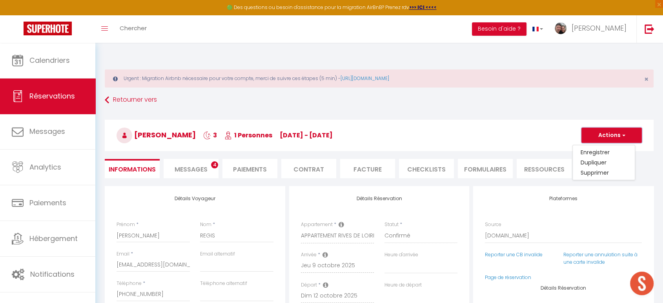
checkbox input "false"
click at [609, 168] on link "Supprimer" at bounding box center [604, 173] width 62 height 10
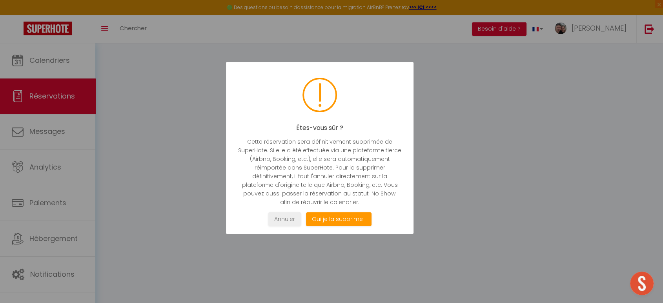
click at [344, 221] on button "Oui je la supprime !" at bounding box center [339, 219] width 66 height 14
click at [354, 215] on button "Oui je la supprime !" at bounding box center [339, 219] width 66 height 14
click at [341, 219] on button "Oui je la supprime !" at bounding box center [339, 219] width 66 height 14
click at [328, 218] on button "Oui je la supprime !" at bounding box center [339, 219] width 66 height 14
click at [331, 218] on button "Oui je la supprime !" at bounding box center [339, 219] width 66 height 14
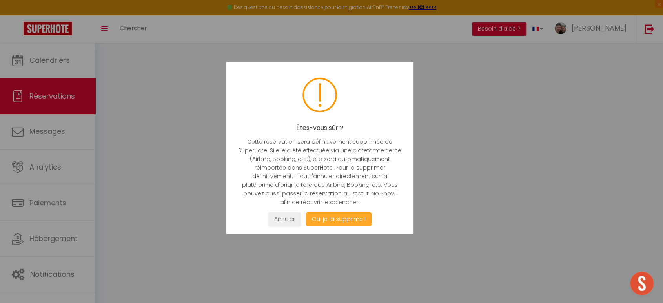
click at [333, 219] on button "Oui je la supprime !" at bounding box center [339, 219] width 66 height 14
click at [330, 218] on button "Oui je la supprime !" at bounding box center [339, 219] width 66 height 14
click at [327, 221] on button "Oui je la supprime !" at bounding box center [339, 219] width 66 height 14
click at [361, 220] on button "Oui je la supprime !" at bounding box center [339, 219] width 66 height 14
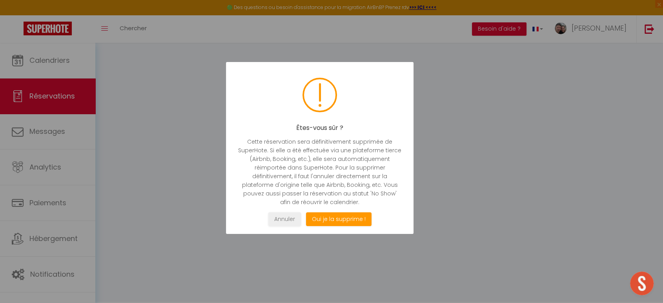
click at [338, 217] on button "Oui je la supprime !" at bounding box center [339, 219] width 66 height 14
click at [337, 220] on button "Oui je la supprime !" at bounding box center [339, 219] width 66 height 14
click at [342, 218] on button "Oui je la supprime !" at bounding box center [339, 219] width 66 height 14
click at [341, 219] on button "Oui je la supprime !" at bounding box center [339, 219] width 66 height 14
click at [336, 217] on button "Oui je la supprime !" at bounding box center [339, 219] width 66 height 14
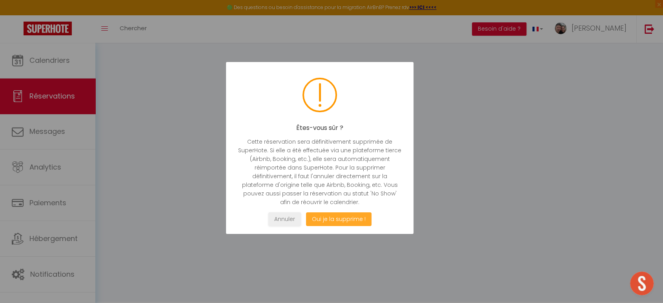
click at [336, 217] on button "Oui je la supprime !" at bounding box center [339, 219] width 66 height 14
click at [332, 220] on button "Oui je la supprime !" at bounding box center [339, 219] width 66 height 14
click at [333, 216] on button "Oui je la supprime !" at bounding box center [339, 219] width 66 height 14
click at [333, 217] on button "Oui je la supprime !" at bounding box center [339, 219] width 66 height 14
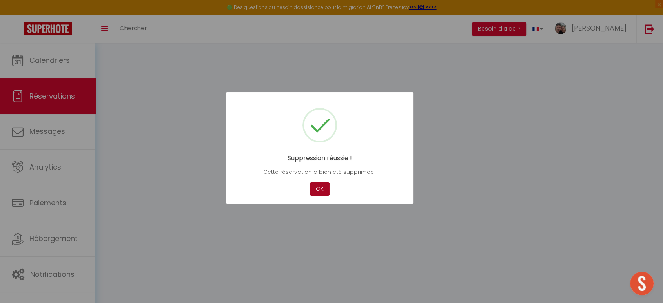
click at [325, 183] on button "OK" at bounding box center [320, 189] width 20 height 14
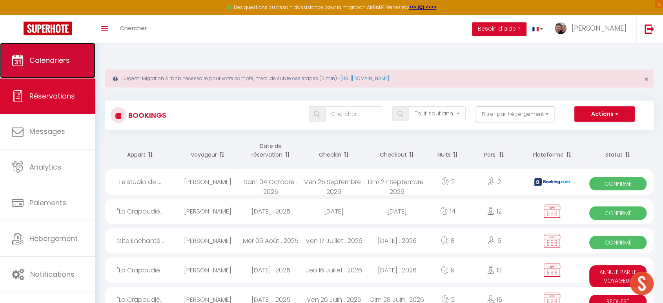
click at [51, 63] on span "Calendriers" at bounding box center [49, 60] width 40 height 10
